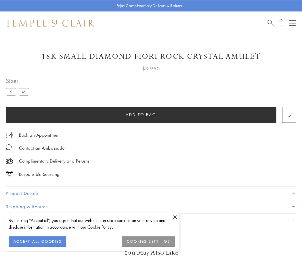
scroll to position [33, 0]
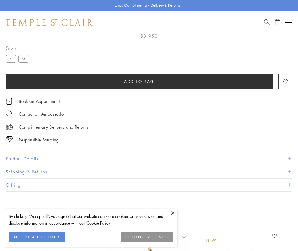
click at [139, 81] on span "Add to bag" at bounding box center [139, 81] width 30 height 6
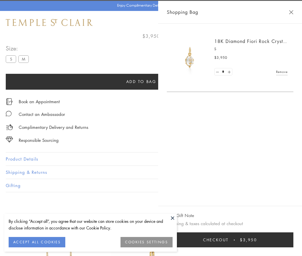
click at [288, 239] on button "Checkout $3,950" at bounding box center [230, 239] width 127 height 15
